Goal: Check status: Check status

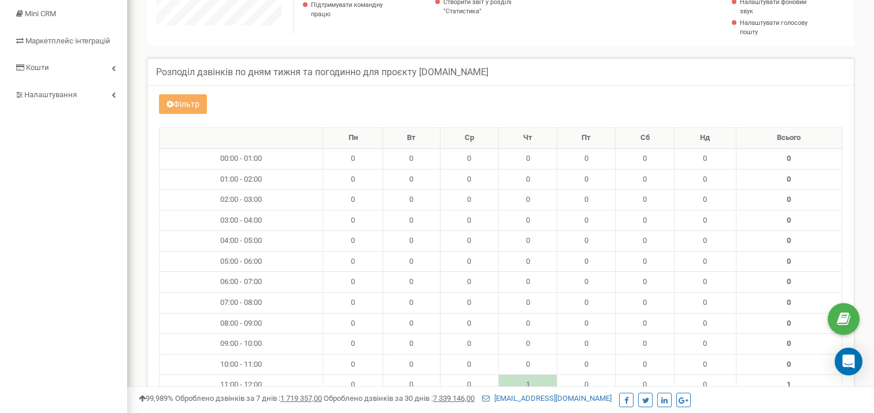
scroll to position [169, 0]
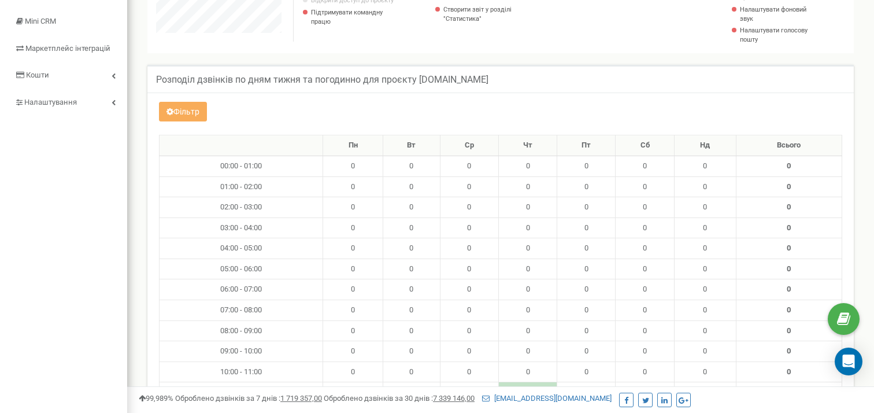
click at [187, 123] on div "Фільтр" at bounding box center [500, 113] width 701 height 23
click at [188, 117] on button "Фільтр" at bounding box center [183, 112] width 48 height 20
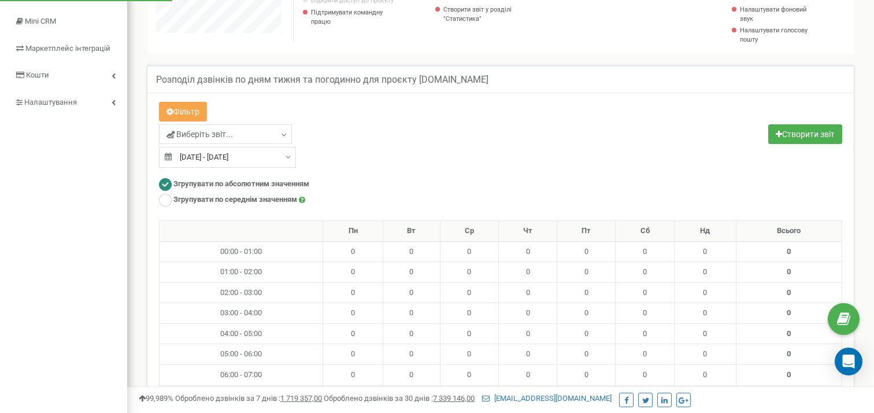
scroll to position [1502, 747]
type input "[DATE]"
click at [219, 155] on input "[DATE] - [DATE]" at bounding box center [227, 157] width 137 height 21
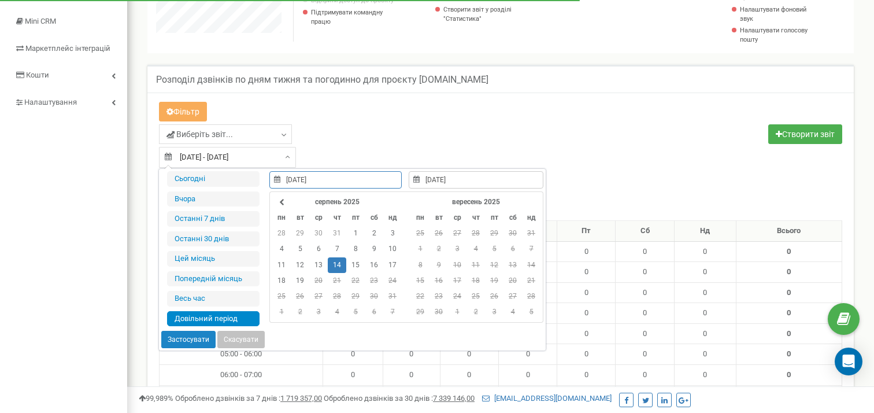
type input "[DATE]"
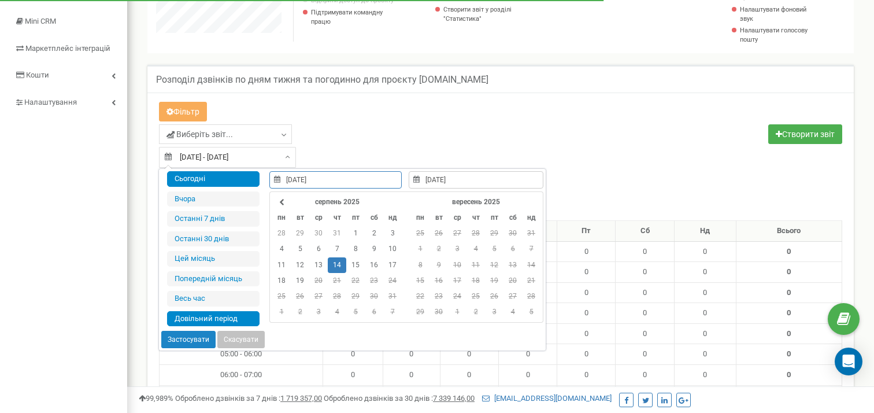
type input "[DATE]"
click at [199, 180] on li "Сьогодні" at bounding box center [213, 179] width 93 height 16
type input "[DATE] - [DATE]"
